Goal: Information Seeking & Learning: Learn about a topic

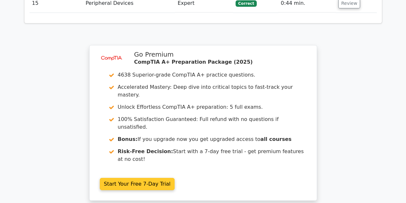
scroll to position [1170, 0]
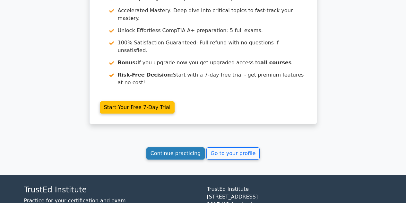
click at [176, 147] on link "Continue practicing" at bounding box center [175, 153] width 59 height 12
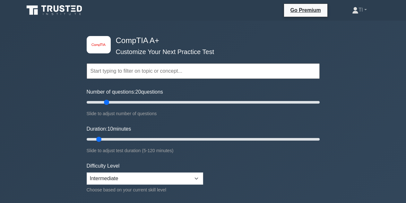
type input "20"
click at [107, 102] on input "Number of questions: 20 questions" at bounding box center [203, 102] width 233 height 8
click at [104, 137] on input "Duration: 15 minutes" at bounding box center [203, 139] width 233 height 8
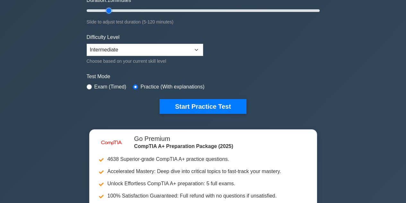
scroll to position [32, 0]
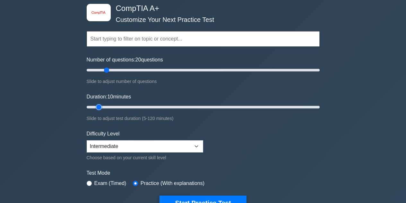
drag, startPoint x: 106, startPoint y: 106, endPoint x: 95, endPoint y: 106, distance: 10.9
type input "10"
click at [95, 106] on input "Duration: 10 minutes" at bounding box center [203, 107] width 233 height 8
drag, startPoint x: 105, startPoint y: 69, endPoint x: 97, endPoint y: 69, distance: 8.4
type input "10"
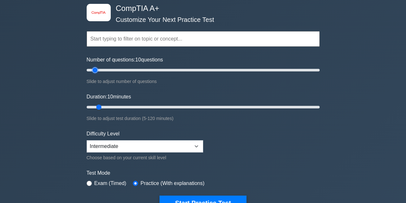
click at [97, 69] on input "Number of questions: 10 questions" at bounding box center [203, 70] width 233 height 8
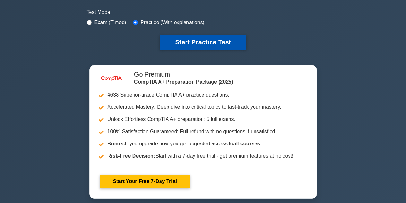
click at [214, 40] on button "Start Practice Test" at bounding box center [203, 42] width 87 height 15
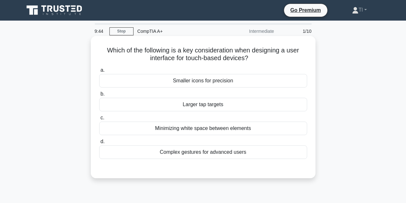
click at [213, 154] on div "Complex gestures for advanced users" at bounding box center [203, 151] width 208 height 13
click at [99, 144] on input "d. Complex gestures for advanced users" at bounding box center [99, 141] width 0 height 4
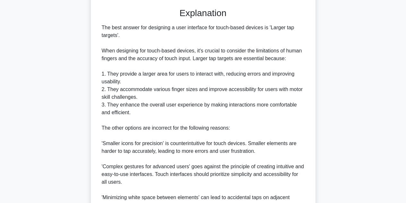
scroll to position [233, 0]
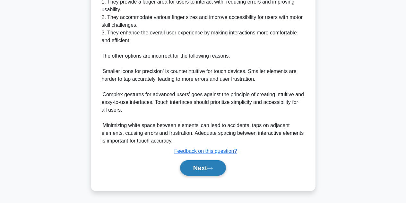
click at [210, 161] on button "Next" at bounding box center [203, 167] width 46 height 15
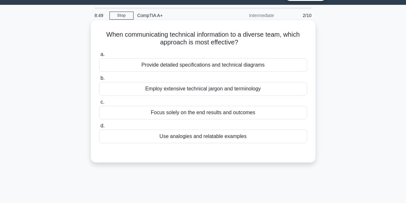
scroll to position [0, 0]
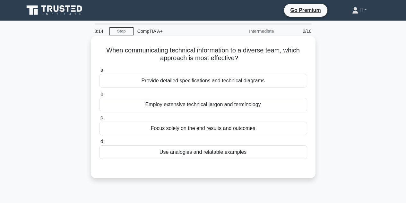
click at [219, 151] on div "Use analogies and relatable examples" at bounding box center [203, 151] width 208 height 13
click at [99, 144] on input "d. Use analogies and relatable examples" at bounding box center [99, 141] width 0 height 4
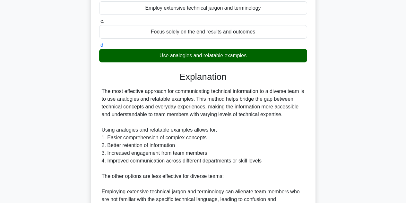
scroll to position [217, 0]
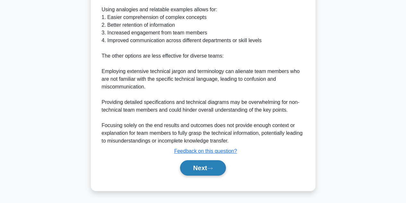
drag, startPoint x: 201, startPoint y: 164, endPoint x: 207, endPoint y: 163, distance: 5.4
click at [202, 164] on button "Next" at bounding box center [203, 167] width 46 height 15
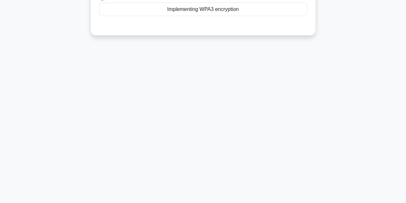
scroll to position [16, 0]
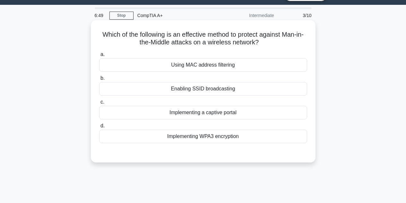
click at [228, 136] on div "Implementing WPA3 encryption" at bounding box center [203, 135] width 208 height 13
click at [99, 128] on input "d. Implementing WPA3 encryption" at bounding box center [99, 126] width 0 height 4
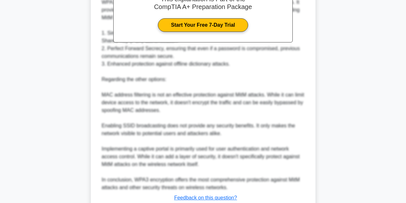
scroll to position [255, 0]
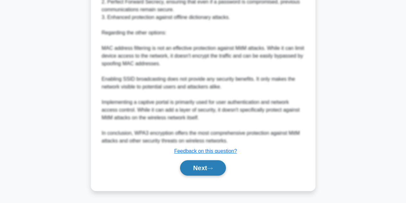
click at [207, 165] on button "Next" at bounding box center [203, 167] width 46 height 15
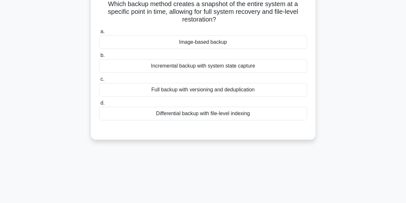
scroll to position [0, 0]
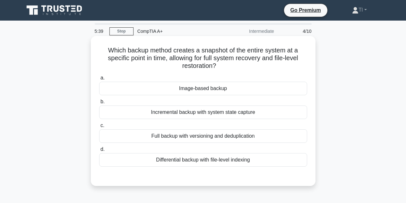
click at [212, 88] on div "Image-based backup" at bounding box center [203, 88] width 208 height 13
click at [99, 80] on input "a. Image-based backup" at bounding box center [99, 78] width 0 height 4
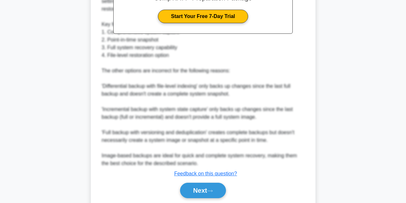
scroll to position [248, 0]
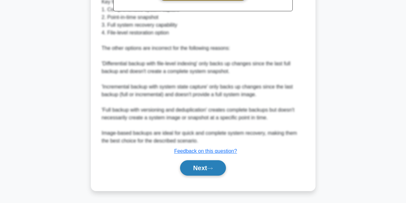
click at [202, 164] on button "Next" at bounding box center [203, 167] width 46 height 15
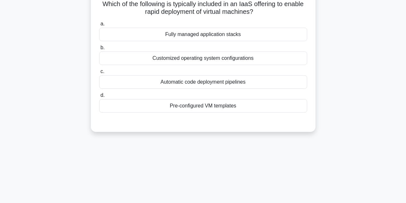
scroll to position [0, 0]
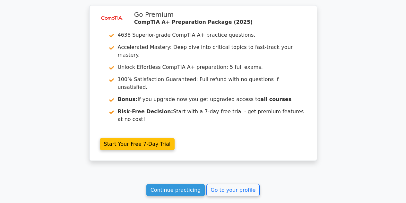
scroll to position [993, 0]
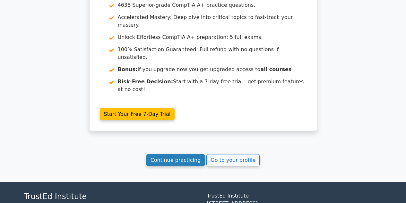
click at [172, 154] on link "Continue practicing" at bounding box center [175, 160] width 59 height 12
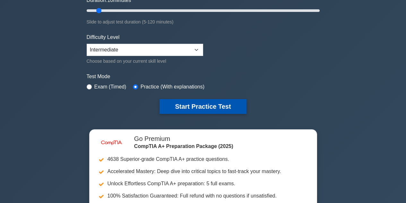
click at [213, 103] on button "Start Practice Test" at bounding box center [203, 106] width 87 height 15
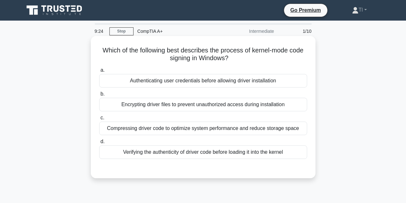
click at [225, 150] on div "Verifying the authenticity of driver code before loading it into the kernel" at bounding box center [203, 151] width 208 height 13
click at [99, 144] on input "d. Verifying the authenticity of driver code before loading it into the kernel" at bounding box center [99, 141] width 0 height 4
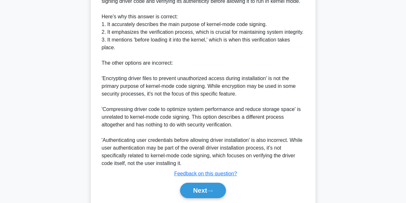
scroll to position [248, 0]
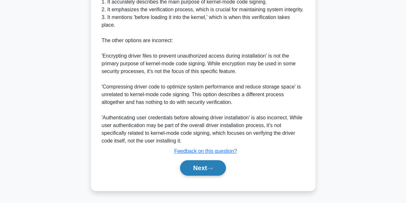
click at [209, 164] on button "Next" at bounding box center [203, 167] width 46 height 15
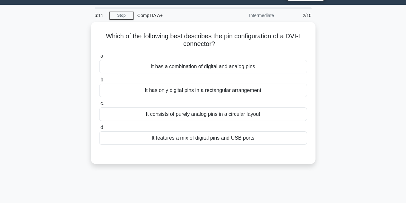
scroll to position [0, 0]
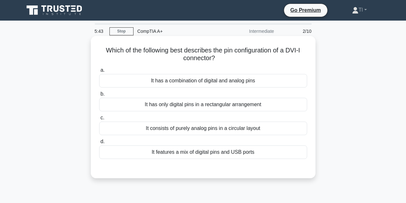
click at [219, 103] on div "It has only digital pins in a rectangular arrangement" at bounding box center [203, 104] width 208 height 13
click at [99, 96] on input "b. It has only digital pins in a rectangular arrangement" at bounding box center [99, 94] width 0 height 4
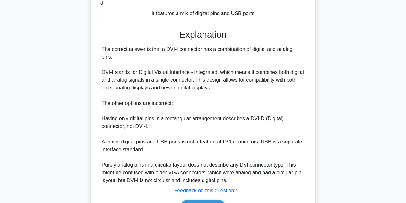
scroll to position [171, 0]
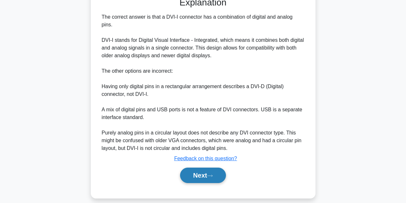
click at [202, 170] on button "Next" at bounding box center [203, 174] width 46 height 15
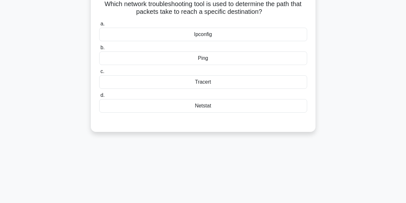
scroll to position [0, 0]
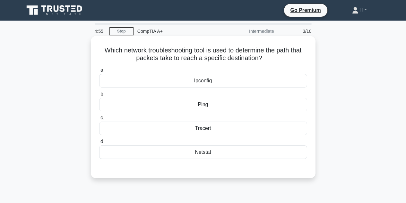
click at [196, 104] on div "Ping" at bounding box center [203, 104] width 208 height 13
click at [99, 96] on input "b. Ping" at bounding box center [99, 94] width 0 height 4
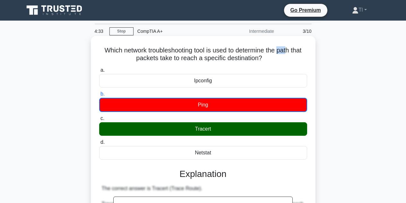
drag, startPoint x: 281, startPoint y: 48, endPoint x: 289, endPoint y: 52, distance: 8.8
click at [289, 52] on h5 "Which network troubleshooting tool is used to determine the path that packets t…" at bounding box center [203, 54] width 209 height 16
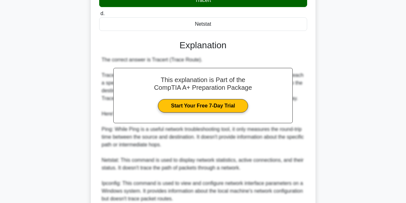
scroll to position [187, 0]
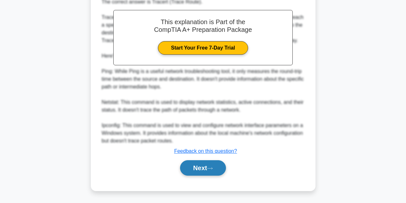
click at [203, 167] on button "Next" at bounding box center [203, 167] width 46 height 15
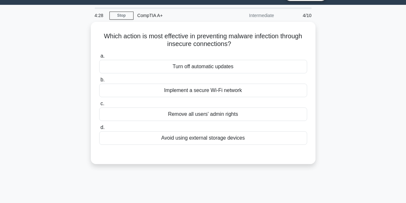
scroll to position [0, 0]
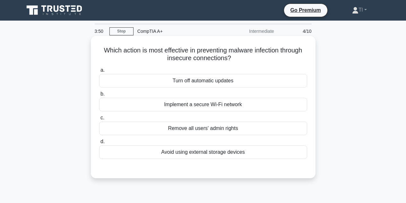
click at [225, 105] on div "Implement a secure Wi-Fi network" at bounding box center [203, 104] width 208 height 13
click at [99, 96] on input "b. Implement a secure Wi-Fi network" at bounding box center [99, 94] width 0 height 4
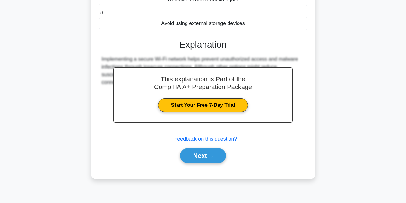
scroll to position [144, 0]
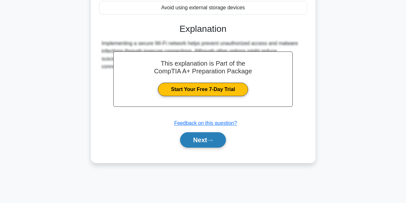
click at [201, 139] on button "Next" at bounding box center [203, 139] width 46 height 15
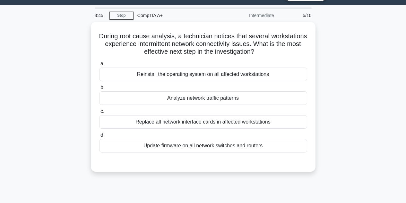
scroll to position [0, 0]
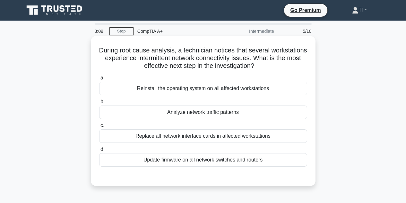
click at [218, 112] on div "Analyze network traffic patterns" at bounding box center [203, 111] width 208 height 13
click at [99, 104] on input "b. Analyze network traffic patterns" at bounding box center [99, 102] width 0 height 4
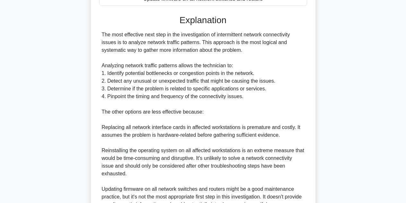
scroll to position [263, 0]
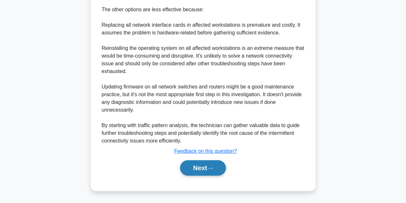
drag, startPoint x: 211, startPoint y: 164, endPoint x: 215, endPoint y: 164, distance: 4.2
click at [211, 164] on button "Next" at bounding box center [203, 167] width 46 height 15
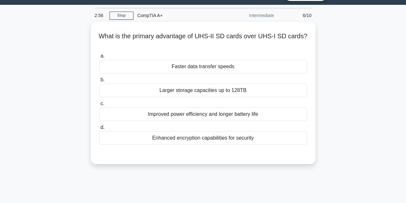
scroll to position [0, 0]
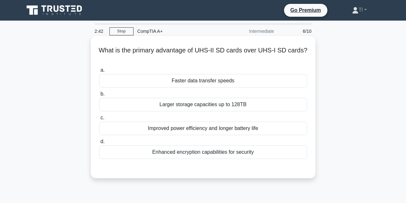
click at [242, 153] on div "Enhanced encryption capabilities for security" at bounding box center [203, 151] width 208 height 13
click at [99, 144] on input "d. Enhanced encryption capabilities for security" at bounding box center [99, 141] width 0 height 4
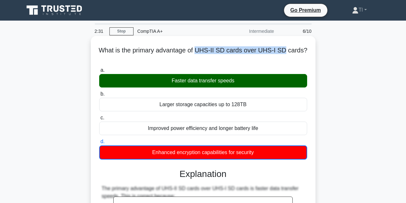
drag, startPoint x: 198, startPoint y: 48, endPoint x: 286, endPoint y: 51, distance: 89.0
click at [286, 51] on h5 "What is the primary advantage of UHS-II SD cards over UHS-I SD cards? .spinner_…" at bounding box center [203, 54] width 209 height 16
drag, startPoint x: 285, startPoint y: 51, endPoint x: 239, endPoint y: 49, distance: 45.7
click at [248, 48] on h5 "What is the primary advantage of UHS-II SD cards over UHS-I SD cards? .spinner_…" at bounding box center [203, 54] width 209 height 16
drag, startPoint x: 199, startPoint y: 49, endPoint x: 312, endPoint y: 49, distance: 112.7
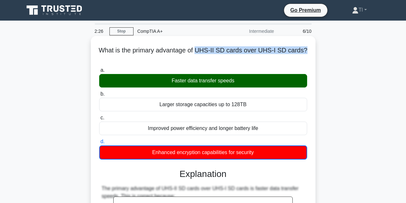
copy h5 "UHS-II SD cards over UHS-I SD cards?"
